Goal: Task Accomplishment & Management: Use online tool/utility

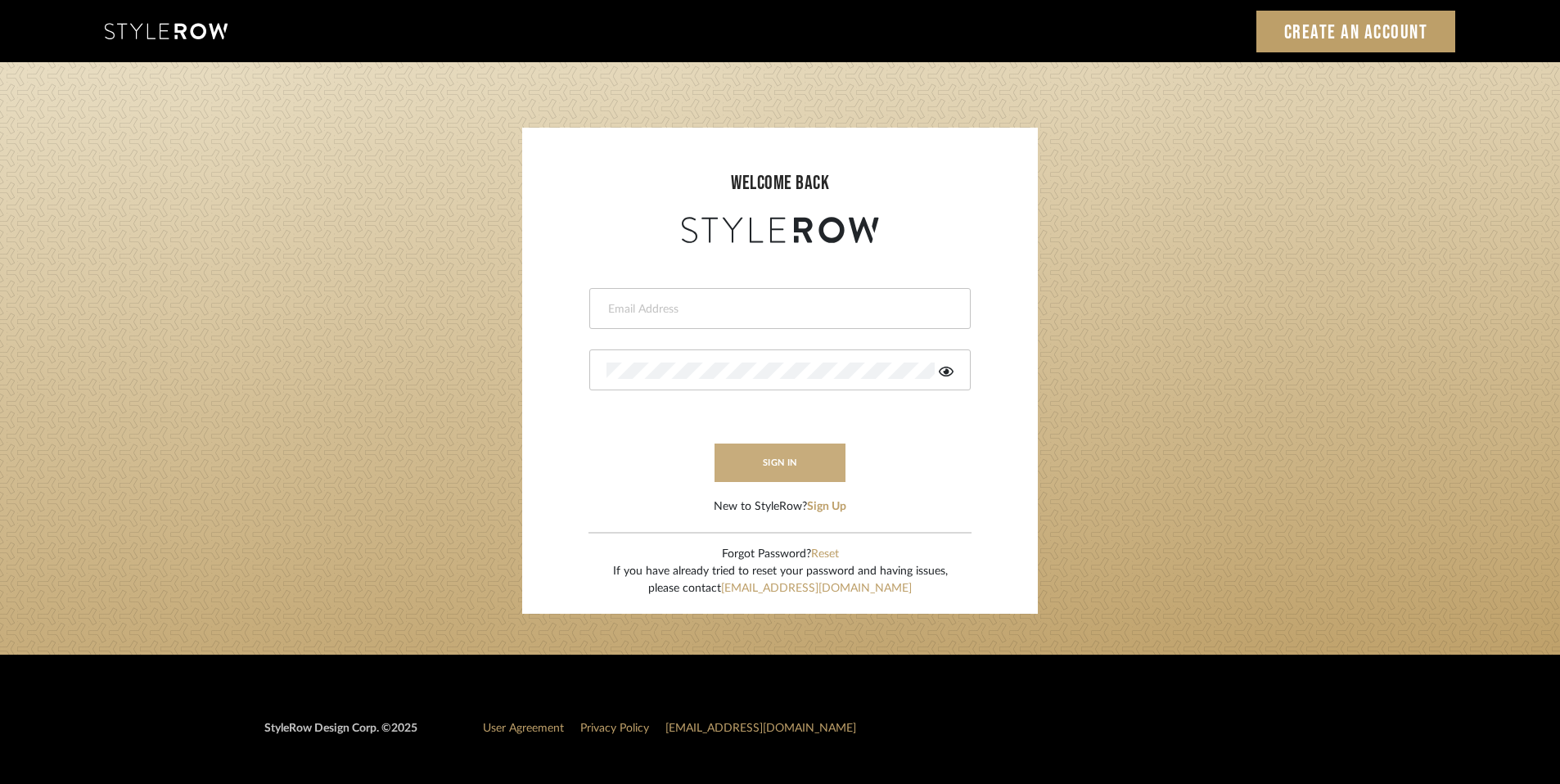
type input "[EMAIL_ADDRESS][DOMAIN_NAME]"
click at [734, 461] on button "sign in" at bounding box center [780, 463] width 131 height 39
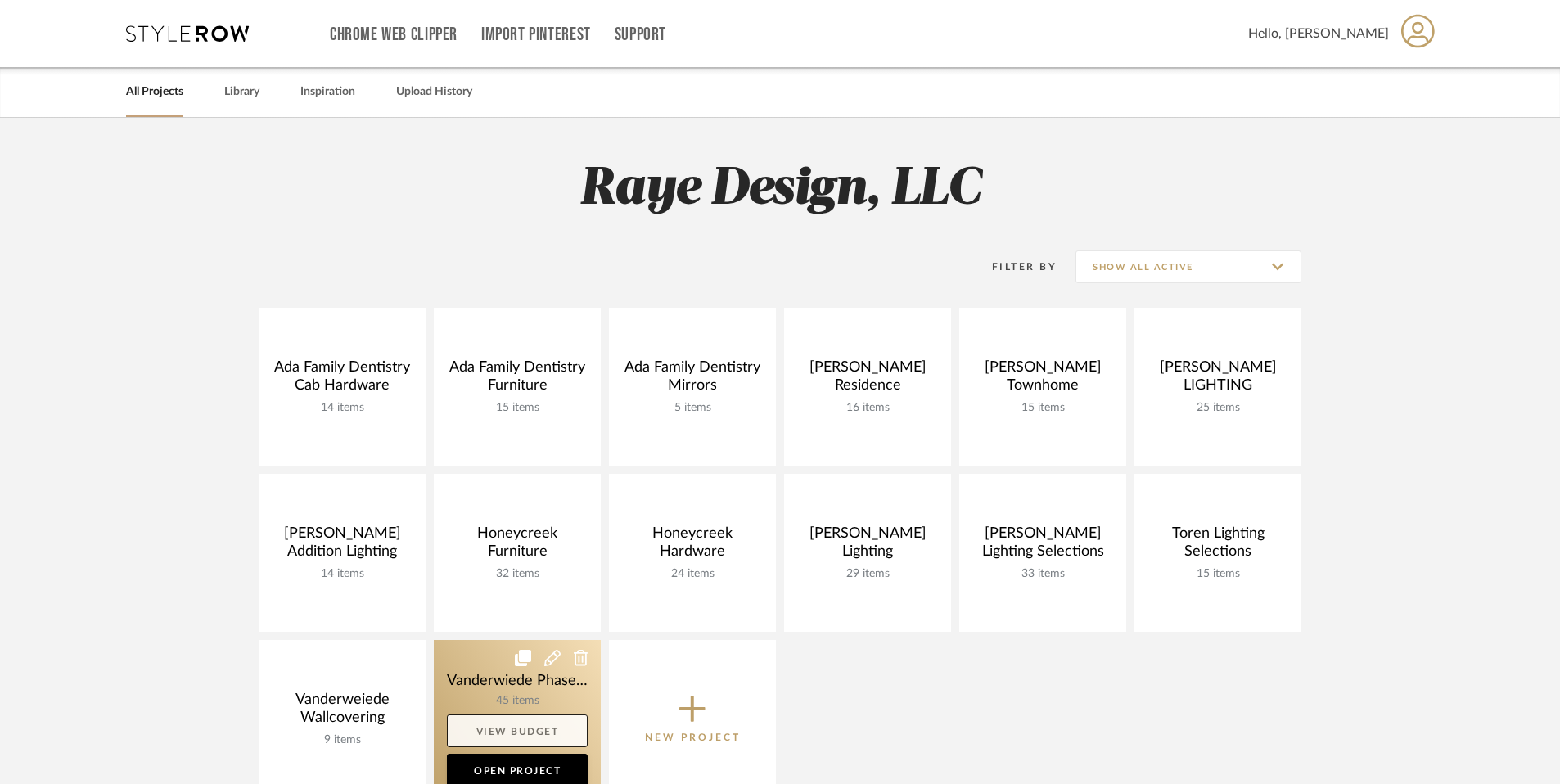
click at [527, 730] on link "View Budget" at bounding box center [517, 730] width 141 height 33
click at [515, 730] on link "View Budget" at bounding box center [517, 730] width 141 height 33
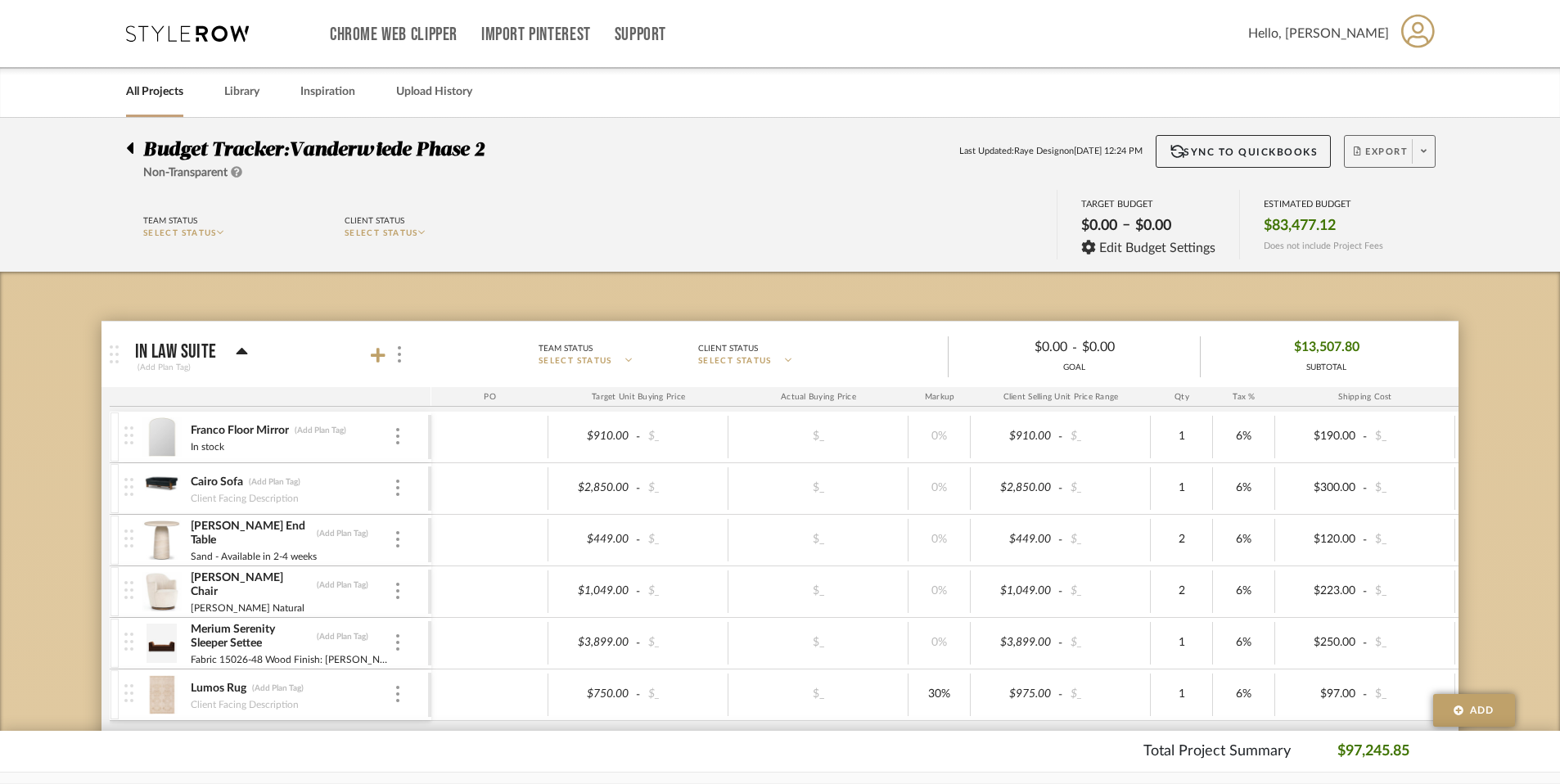
click at [1392, 150] on span "Export" at bounding box center [1380, 158] width 54 height 24
click at [1392, 197] on span "Export PDF" at bounding box center [1418, 198] width 123 height 14
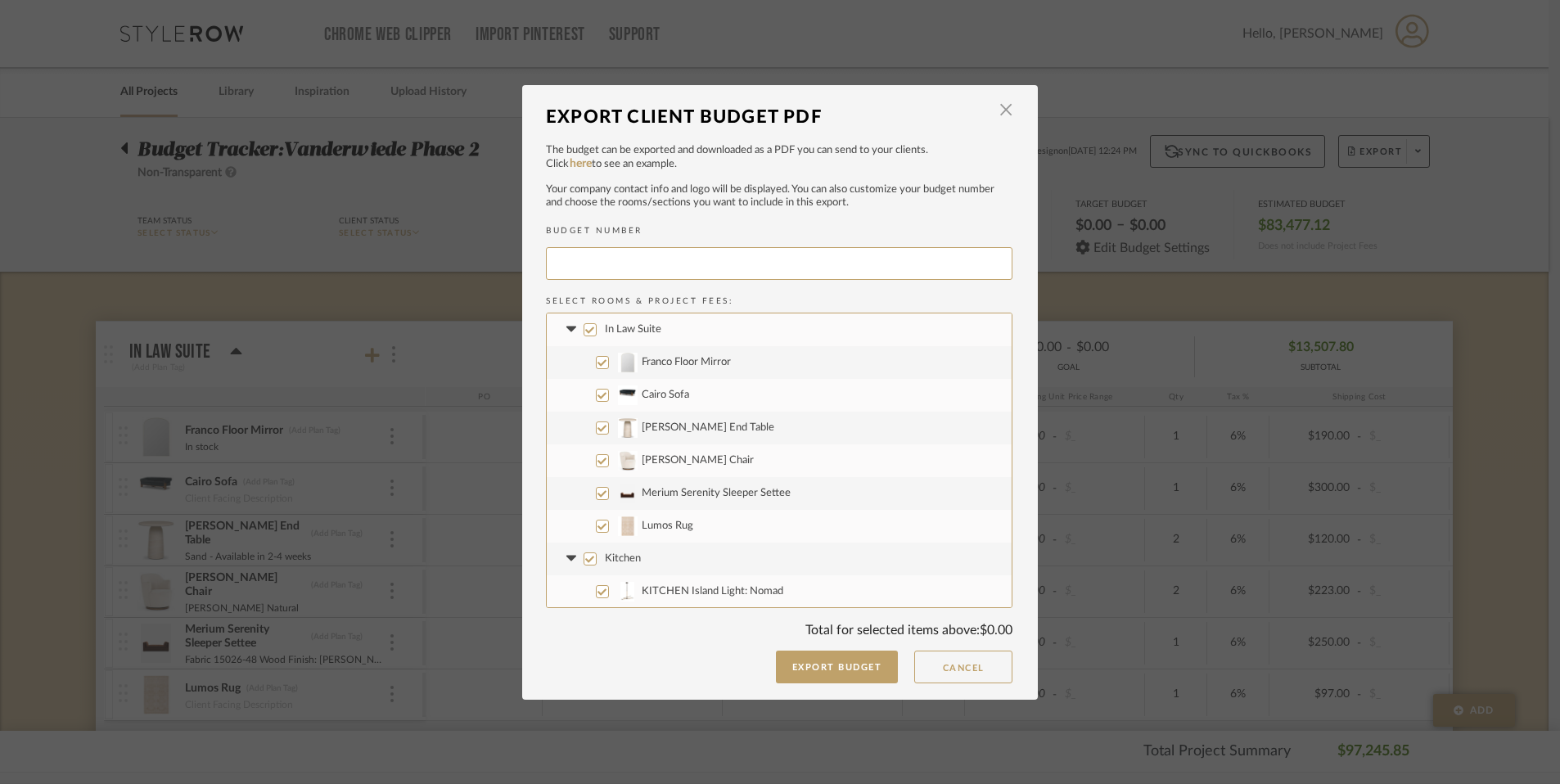
type input "VANDER-005"
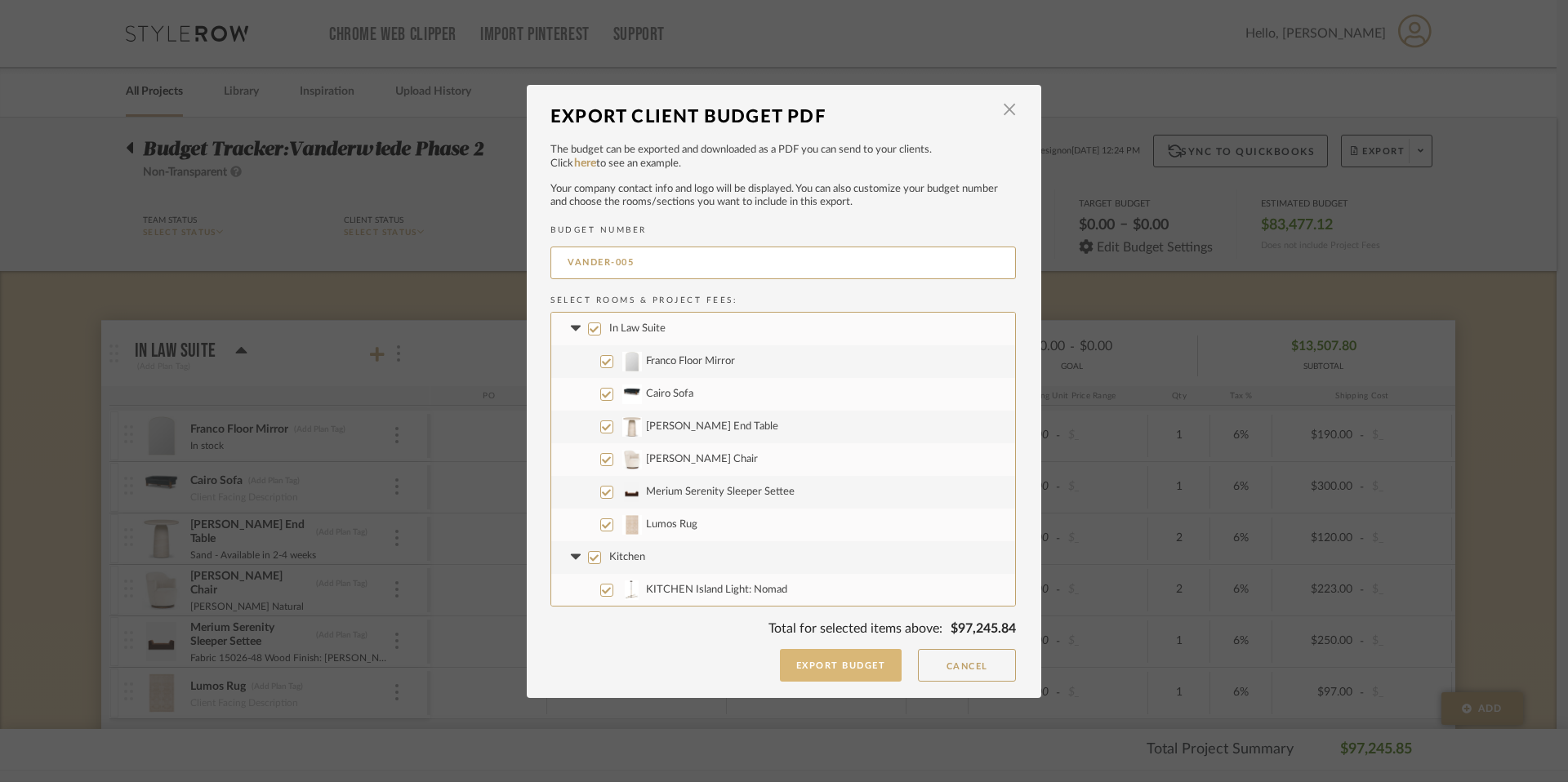
click at [837, 669] on button "Export Budget" at bounding box center [840, 665] width 123 height 33
